Goal: Navigation & Orientation: Find specific page/section

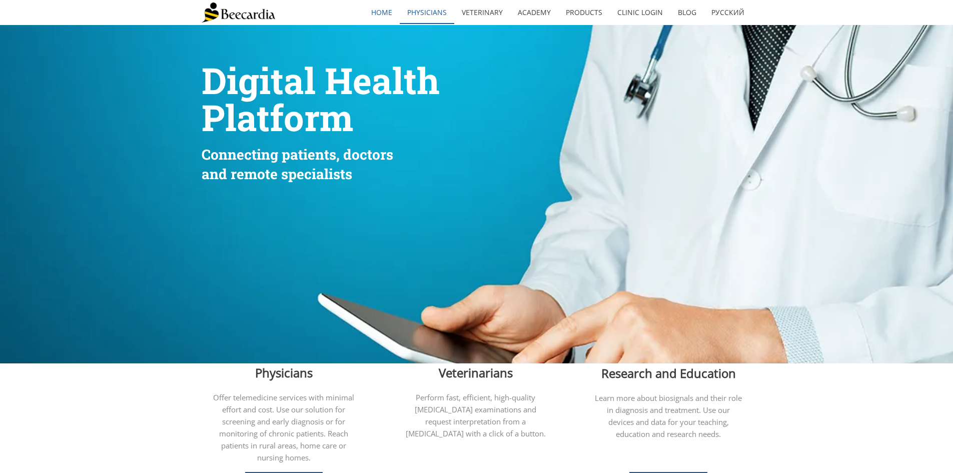
click at [433, 12] on link "Physicians" at bounding box center [427, 12] width 55 height 23
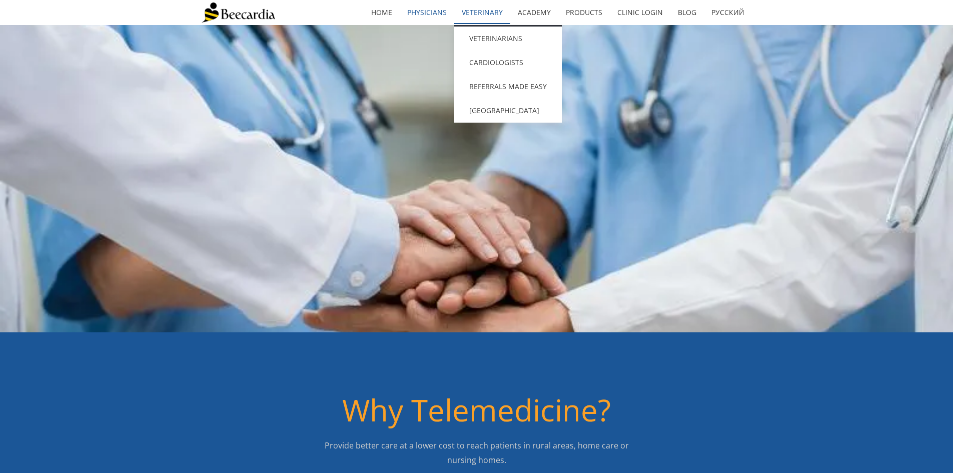
click at [497, 11] on link "Veterinary" at bounding box center [482, 12] width 56 height 23
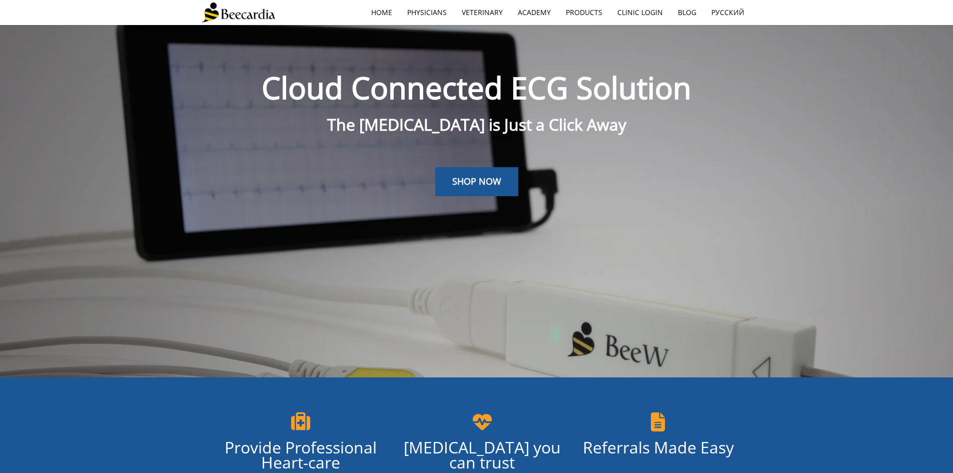
scroll to position [25, 0]
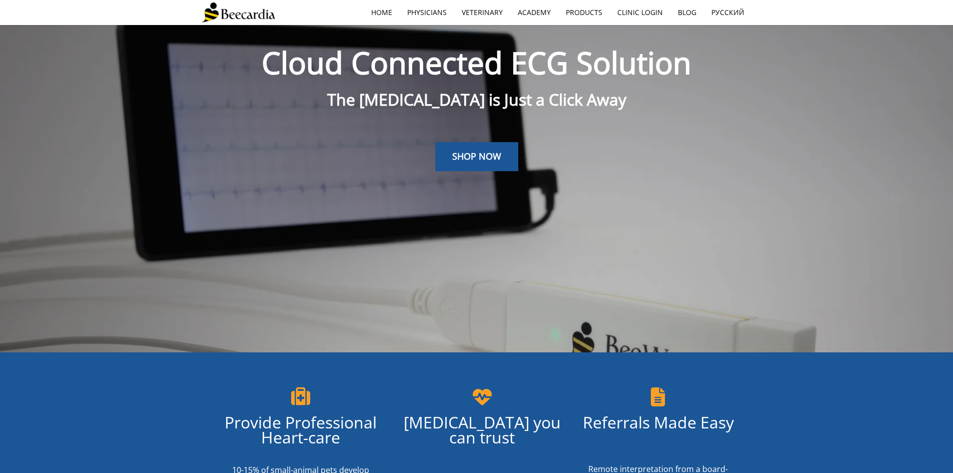
click at [735, 184] on div at bounding box center [477, 204] width 550 height 67
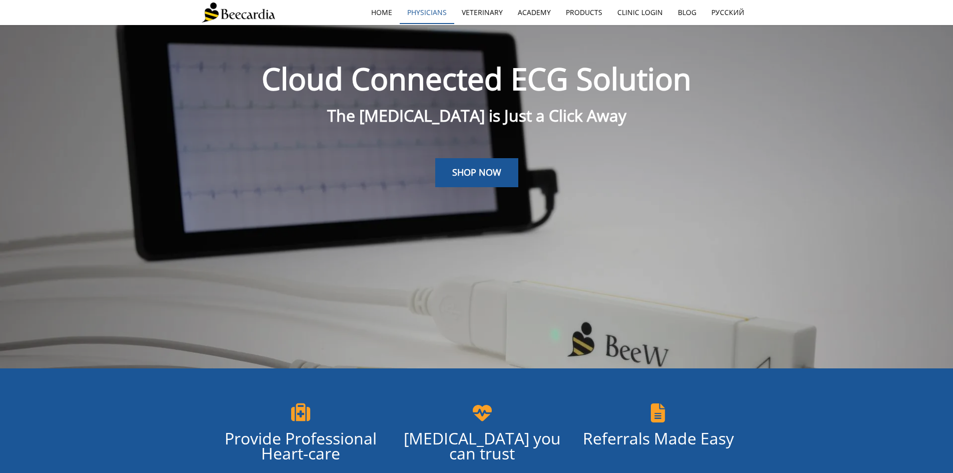
scroll to position [0, 0]
